Goal: Information Seeking & Learning: Learn about a topic

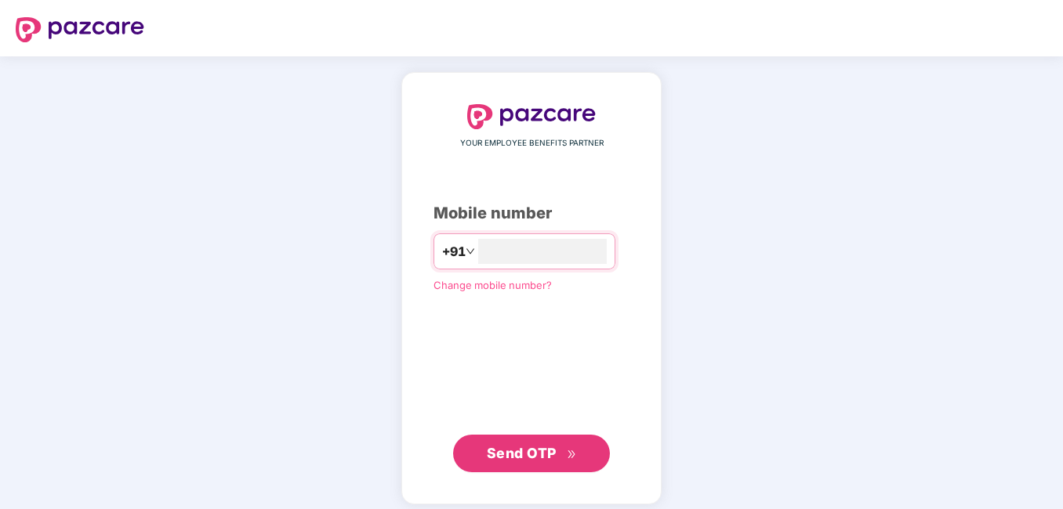
type input "**********"
click at [791, 245] on div "**********" at bounding box center [531, 287] width 1063 height 462
click at [538, 444] on span "Send OTP" at bounding box center [522, 452] width 70 height 16
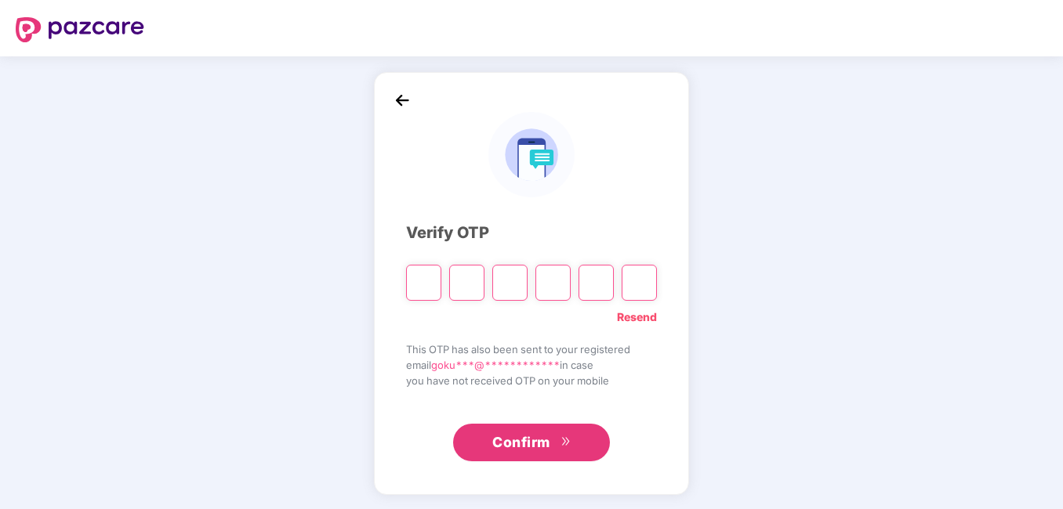
type input "*"
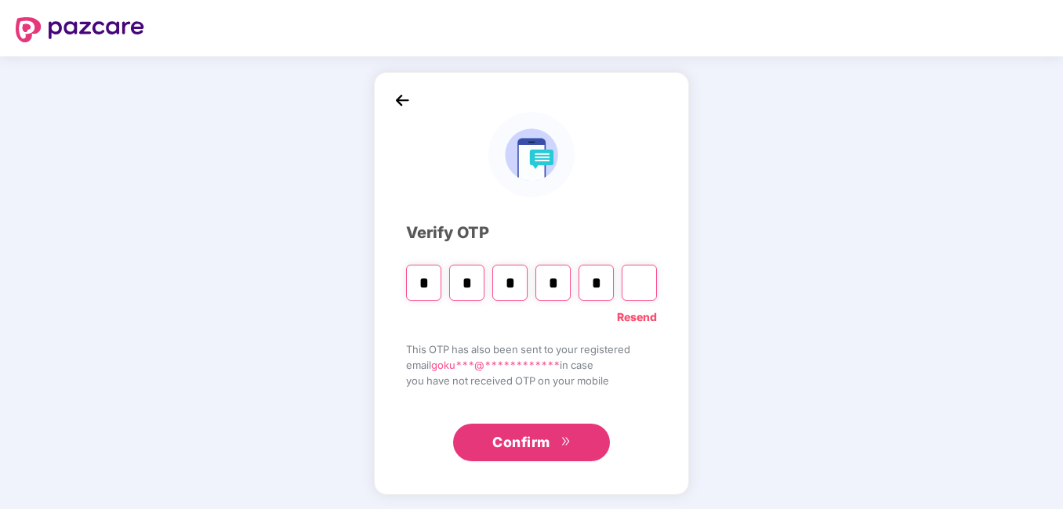
type input "*"
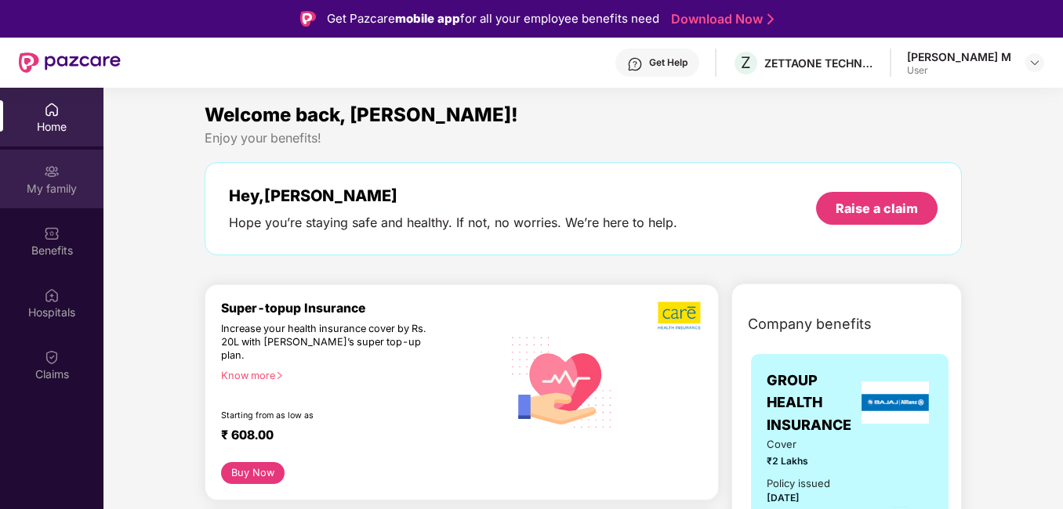
click at [56, 186] on div "My family" at bounding box center [51, 189] width 103 height 16
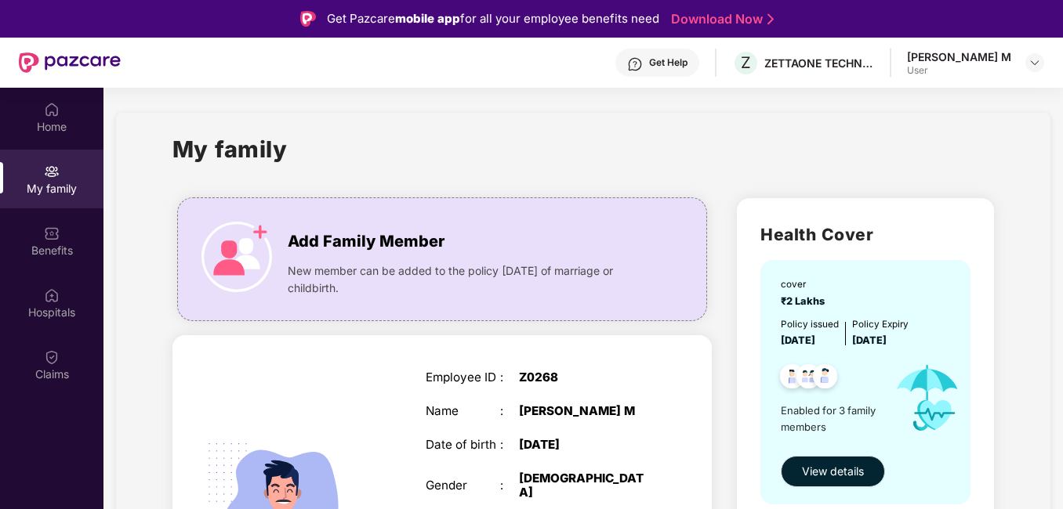
scroll to position [78, 0]
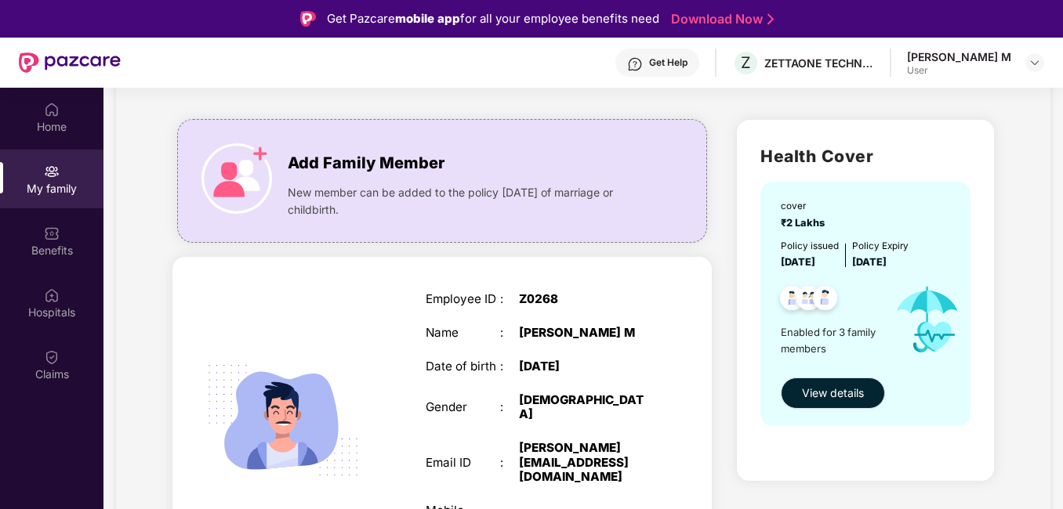
click at [835, 395] on span "View details" at bounding box center [833, 393] width 62 height 17
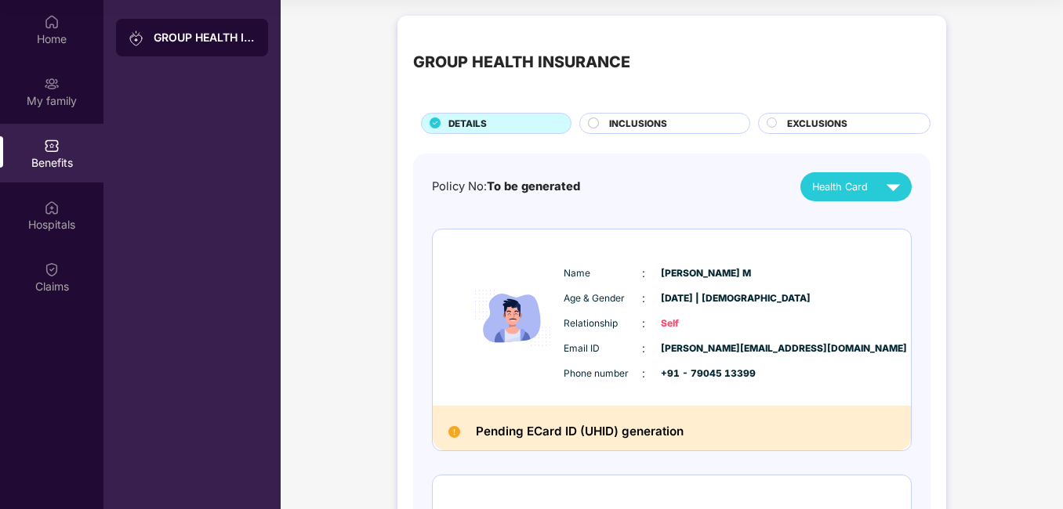
click at [651, 121] on span "INCLUSIONS" at bounding box center [638, 124] width 58 height 14
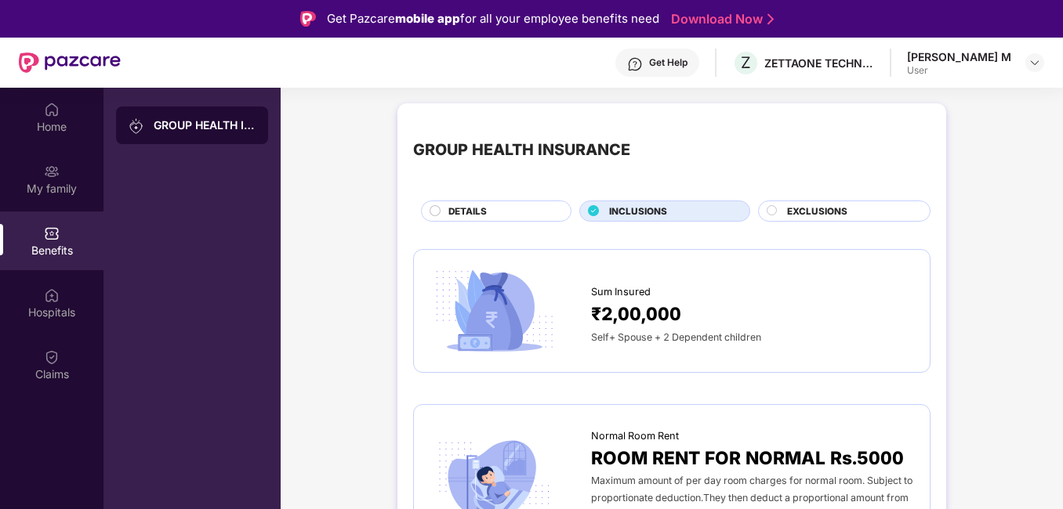
click at [835, 214] on span "EXCLUSIONS" at bounding box center [817, 212] width 60 height 14
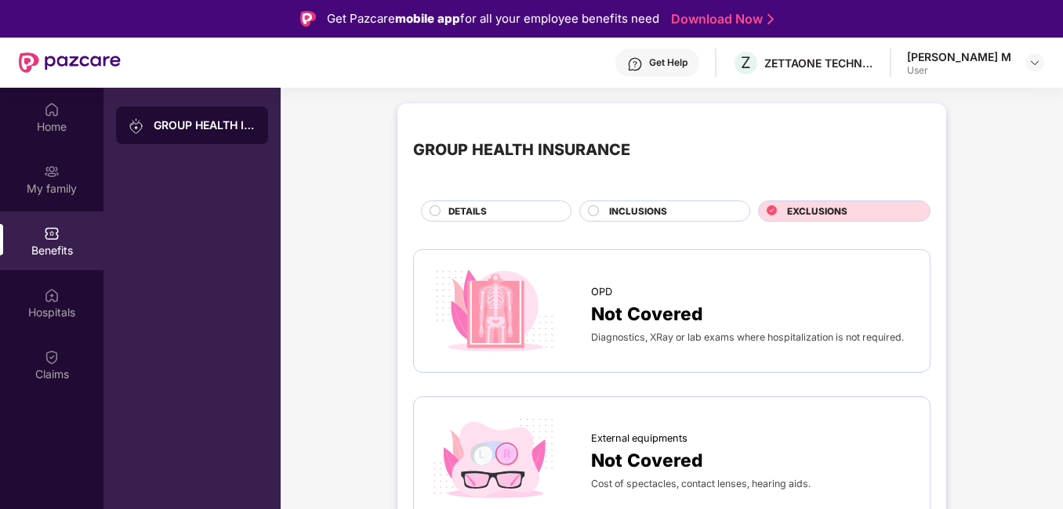
click at [659, 217] on span "INCLUSIONS" at bounding box center [638, 212] width 58 height 14
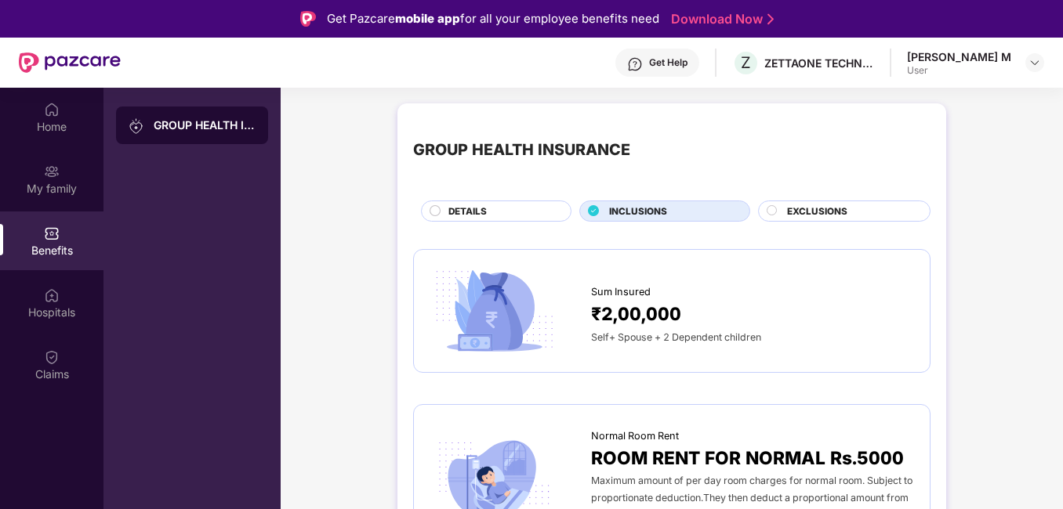
click at [501, 212] on div "DETAILS" at bounding box center [501, 213] width 122 height 16
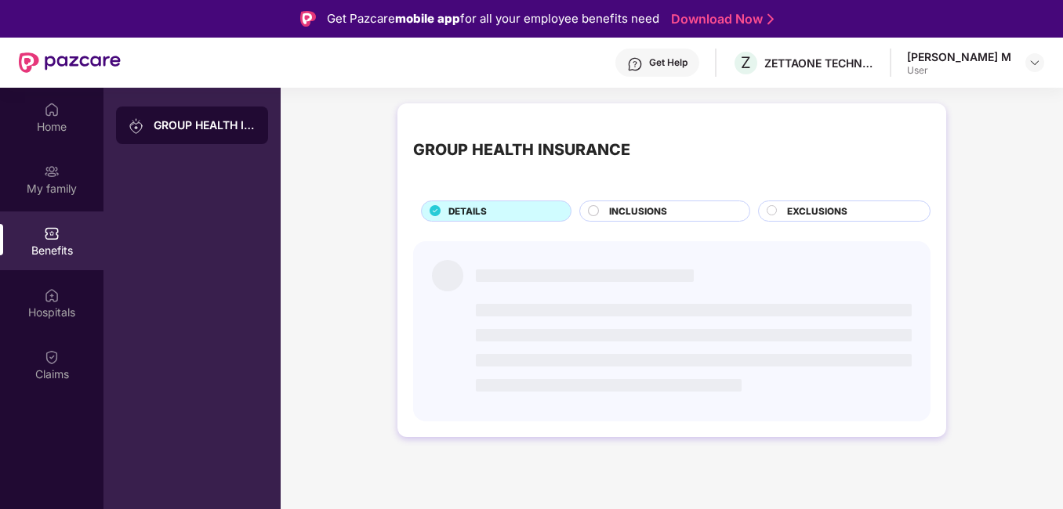
click at [982, 64] on div "User" at bounding box center [959, 70] width 104 height 13
click at [1033, 60] on img at bounding box center [1034, 62] width 13 height 13
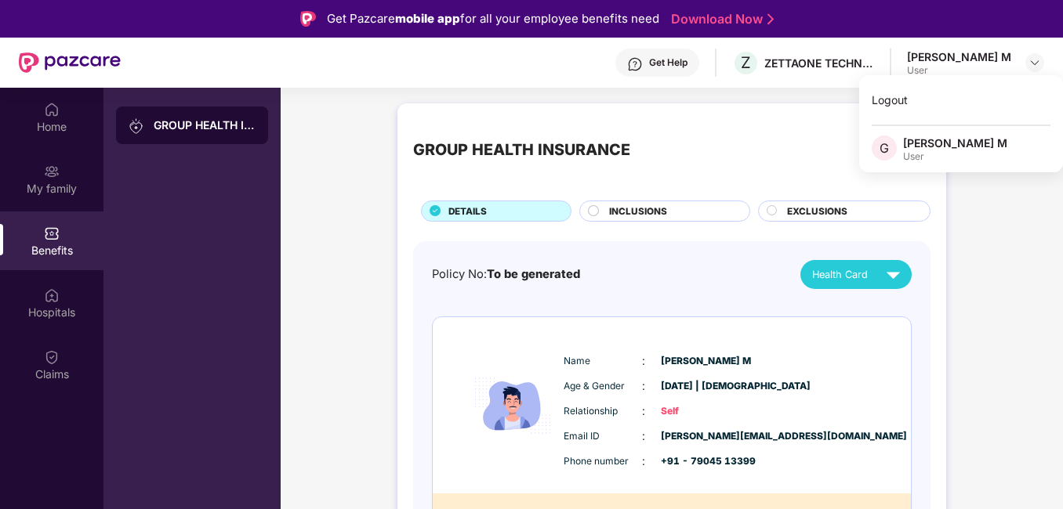
click at [1001, 57] on div "[PERSON_NAME] M" at bounding box center [959, 56] width 104 height 15
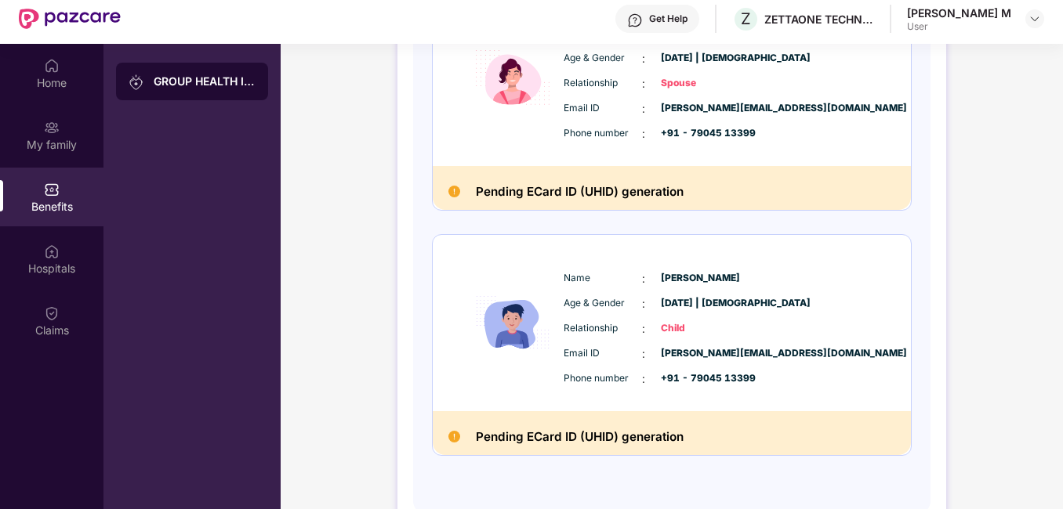
scroll to position [88, 0]
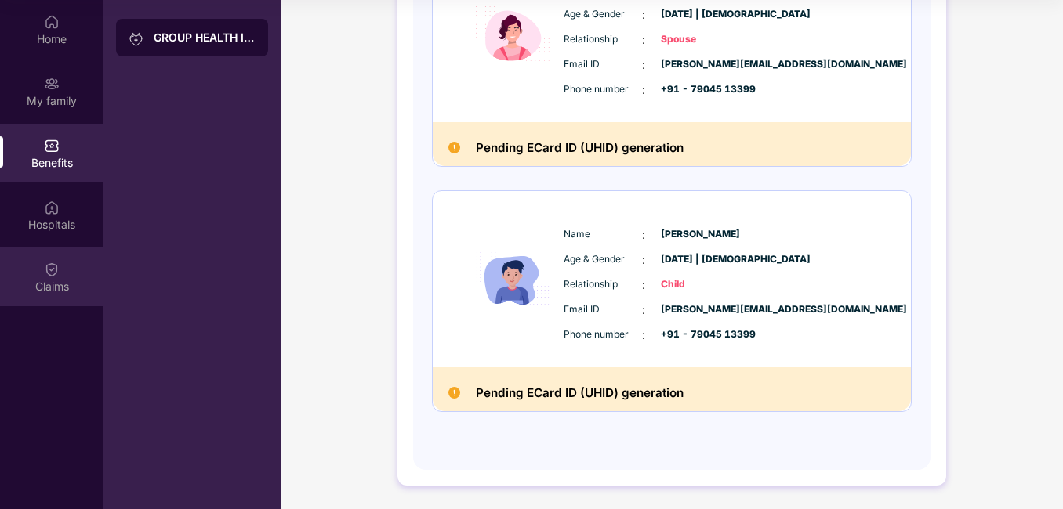
click at [58, 282] on div "Claims" at bounding box center [51, 286] width 103 height 16
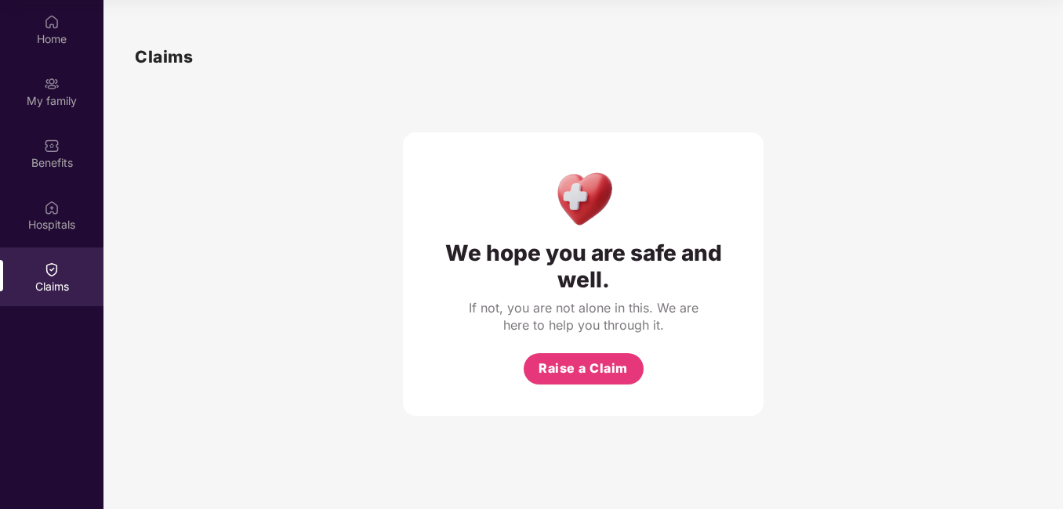
click at [777, 243] on div "We hope you are safe and well. If not, you are not alone in this. We are here t…" at bounding box center [583, 243] width 897 height 346
click at [51, 204] on img at bounding box center [52, 208] width 16 height 16
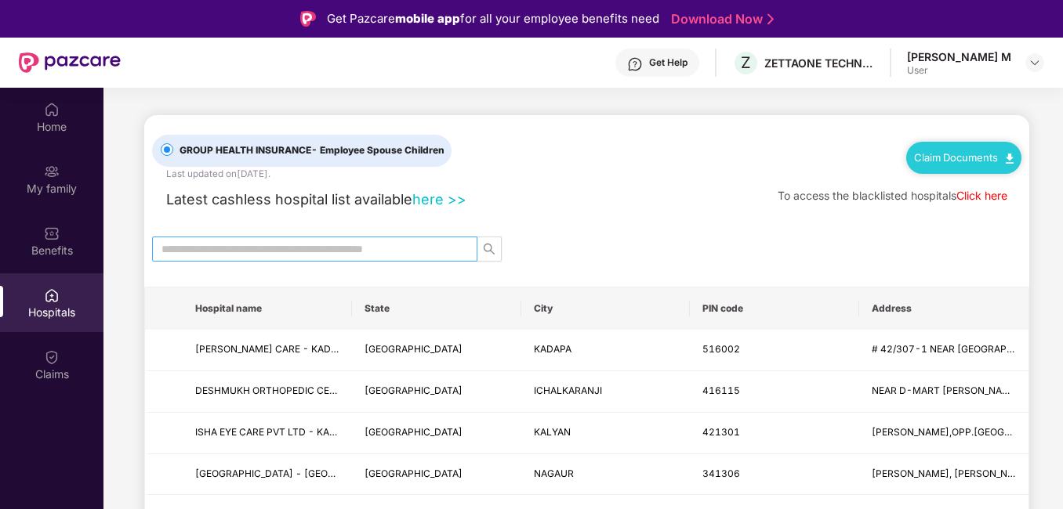
click at [371, 251] on input "text" at bounding box center [308, 249] width 294 height 17
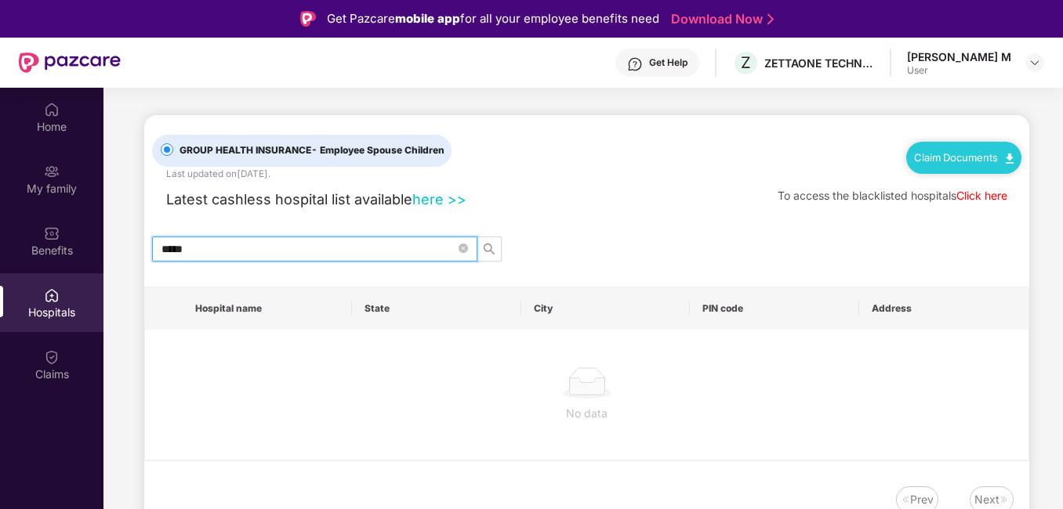
type input "****"
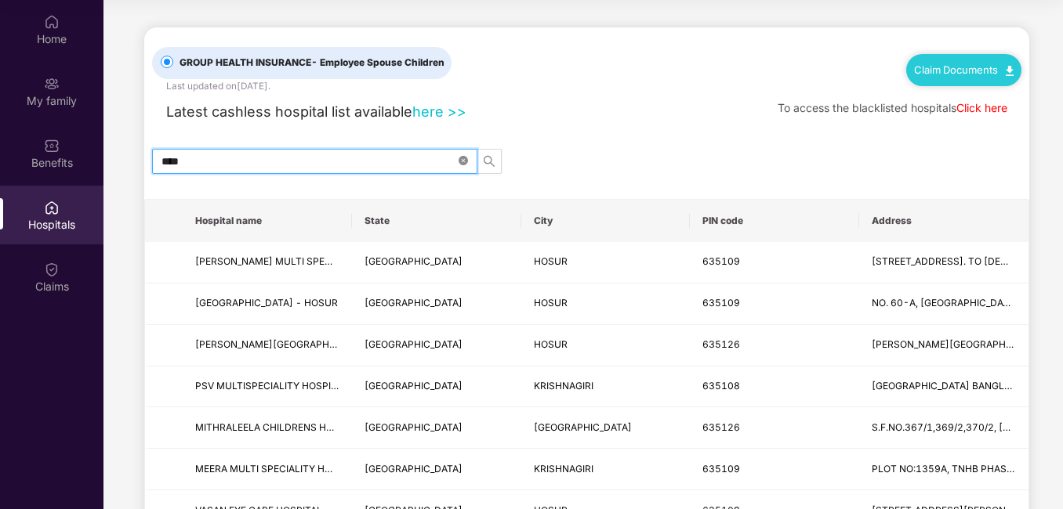
click at [464, 160] on icon "close-circle" at bounding box center [462, 160] width 9 height 9
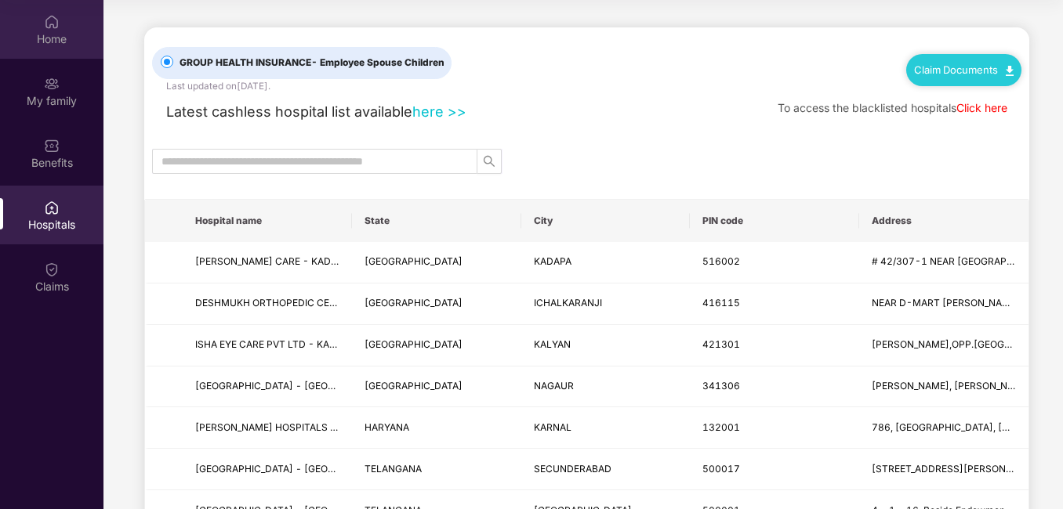
click at [45, 30] on div "Home" at bounding box center [51, 29] width 103 height 59
